Goal: Use online tool/utility: Utilize a website feature to perform a specific function

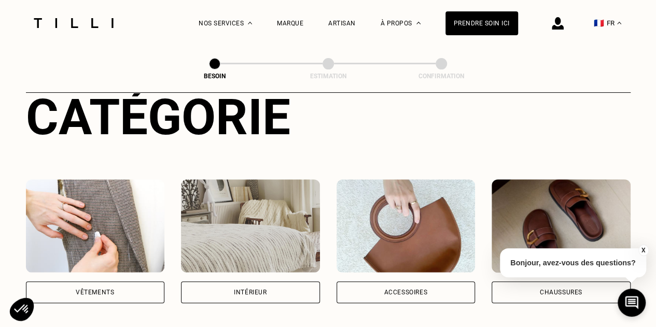
scroll to position [207, 0]
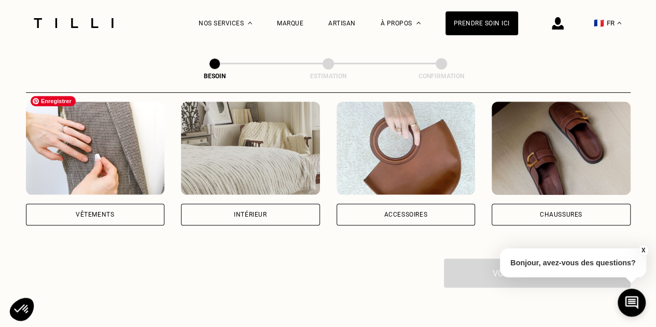
click at [89, 138] on img at bounding box center [95, 148] width 139 height 93
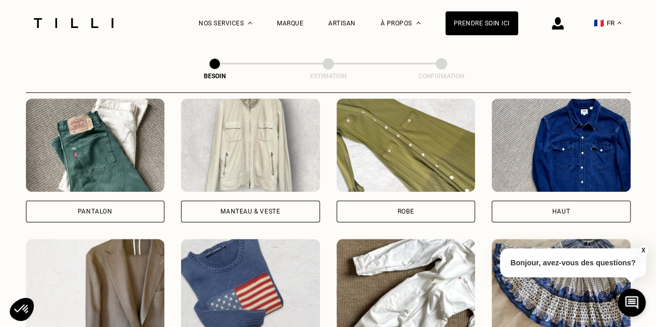
scroll to position [494, 0]
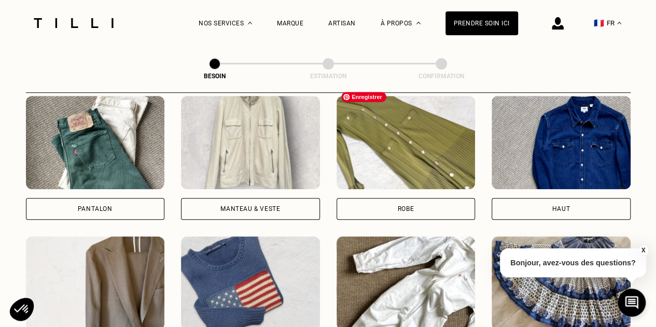
drag, startPoint x: 444, startPoint y: 149, endPoint x: 440, endPoint y: 153, distance: 5.9
click at [444, 149] on img at bounding box center [405, 142] width 139 height 93
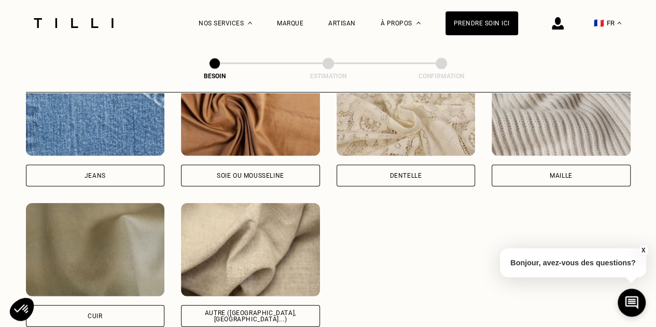
scroll to position [1109, 0]
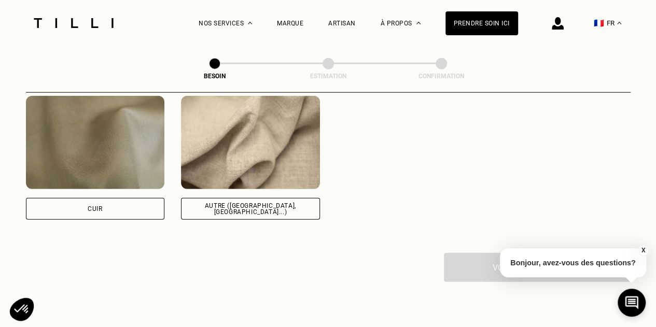
click at [250, 206] on div "Autre ([GEOGRAPHIC_DATA], [GEOGRAPHIC_DATA]...)" at bounding box center [250, 209] width 139 height 22
select select "FR"
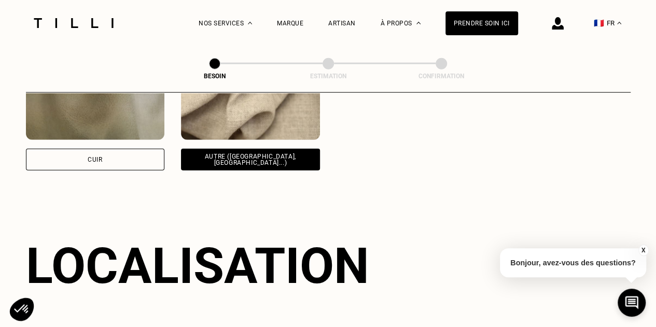
scroll to position [1465, 0]
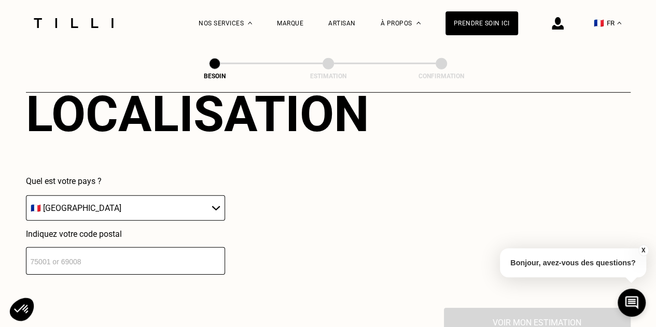
click at [92, 256] on input "number" at bounding box center [125, 260] width 199 height 27
type input "75009"
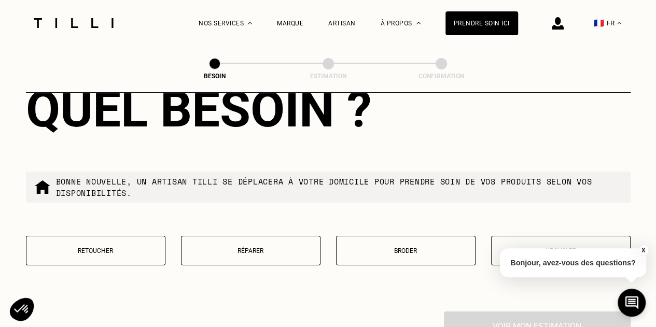
scroll to position [1753, 0]
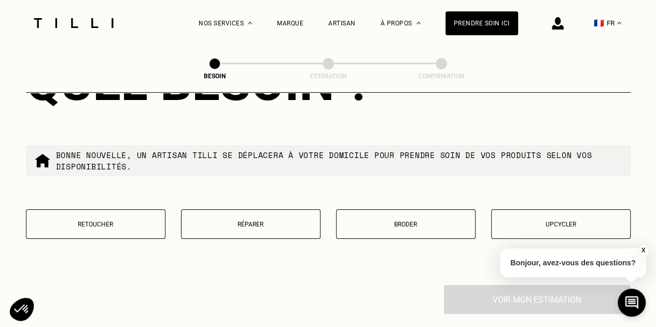
click at [122, 209] on button "Retoucher" at bounding box center [95, 224] width 139 height 30
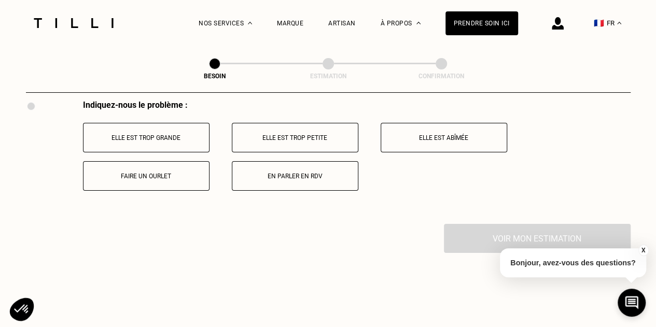
scroll to position [1940, 0]
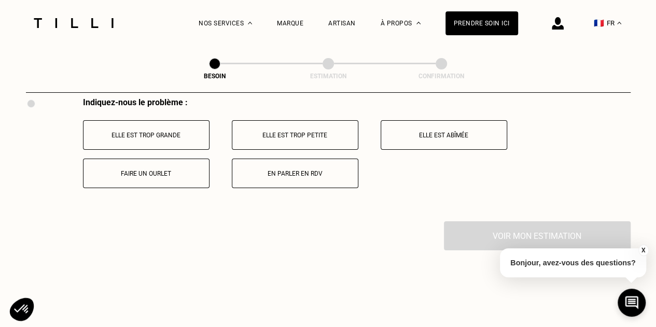
drag, startPoint x: 175, startPoint y: 120, endPoint x: 179, endPoint y: 130, distance: 10.5
click at [175, 123] on button "Elle est trop grande" at bounding box center [146, 135] width 126 height 30
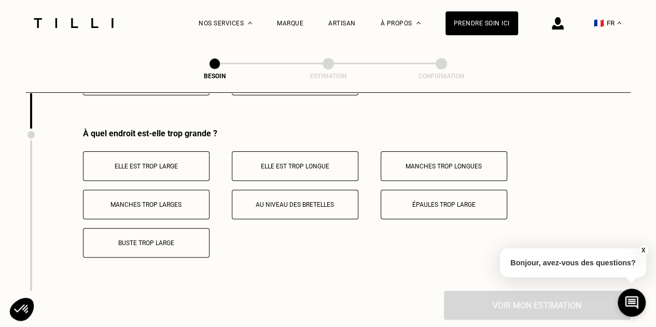
scroll to position [2039, 0]
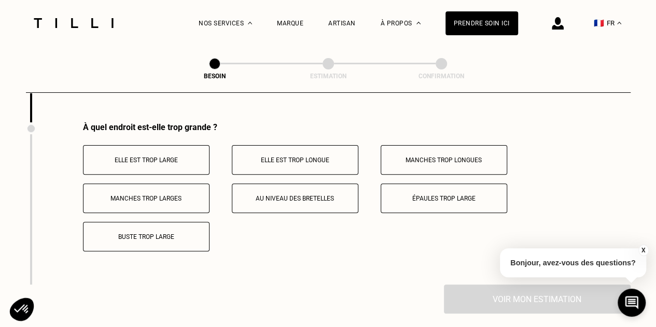
click at [171, 163] on button "Elle est trop large" at bounding box center [146, 160] width 126 height 30
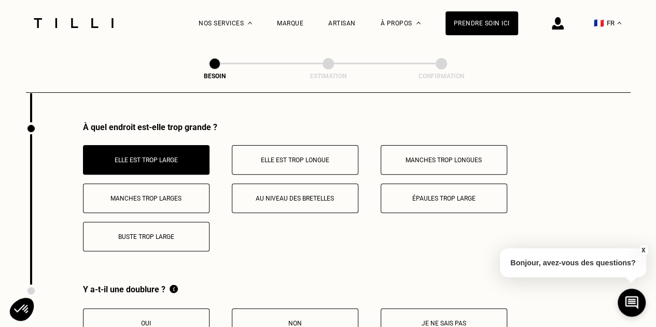
click at [164, 226] on button "Buste trop large" at bounding box center [146, 237] width 126 height 30
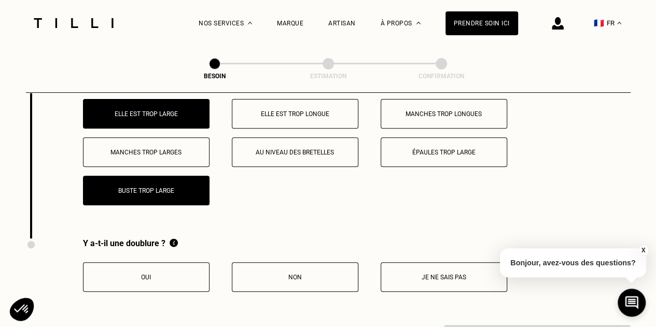
scroll to position [2143, 0]
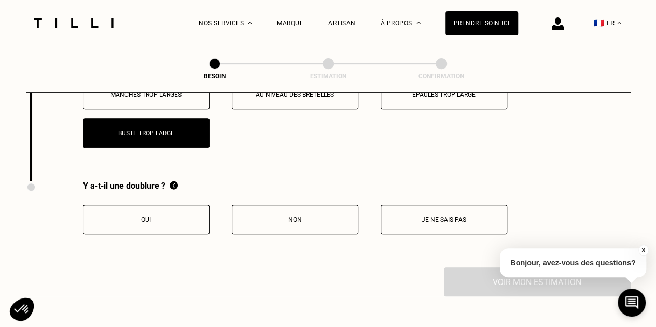
click at [266, 216] on p "Non" at bounding box center [294, 219] width 115 height 7
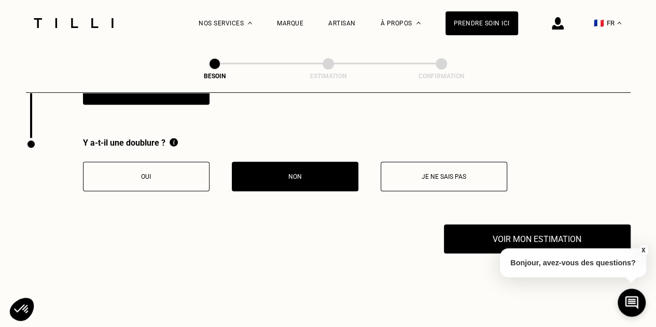
scroll to position [2246, 0]
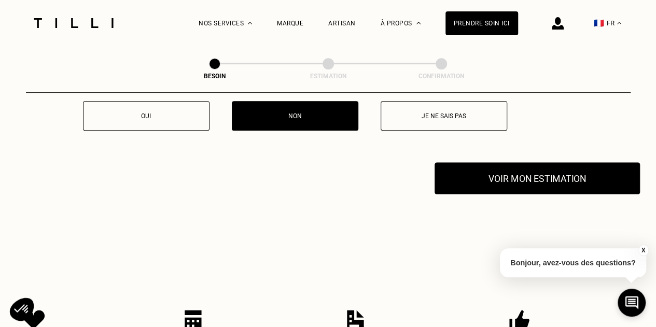
click at [551, 164] on button "Voir mon estimation" at bounding box center [536, 178] width 205 height 32
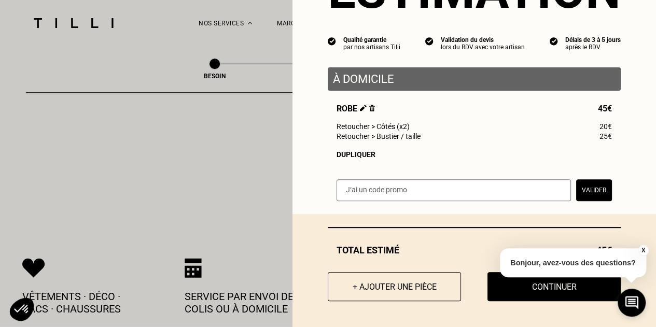
scroll to position [0, 0]
